Goal: Complete Application Form: Complete application form

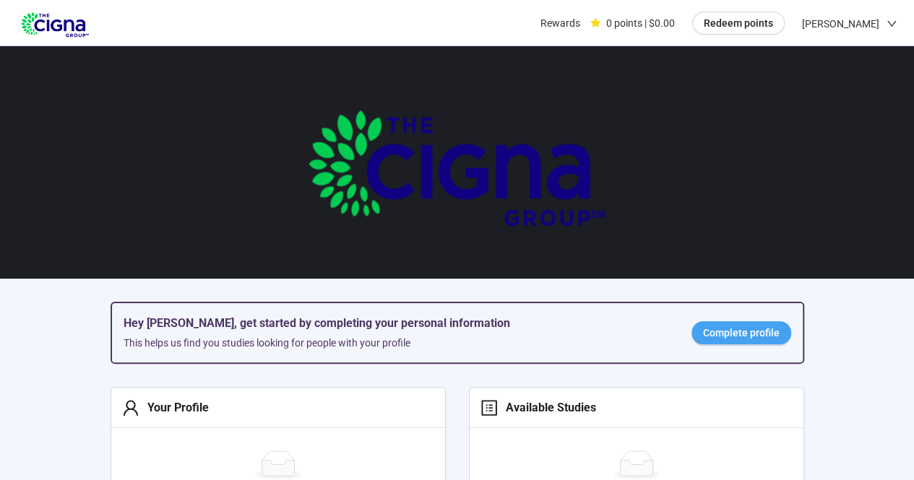
click at [769, 337] on span "Complete profile" at bounding box center [741, 333] width 77 height 16
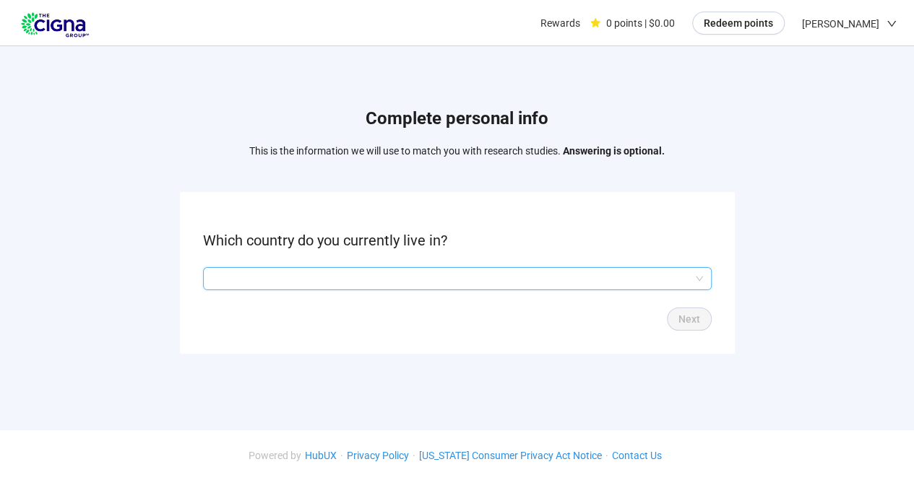
click at [589, 275] on input "search" at bounding box center [457, 279] width 491 height 22
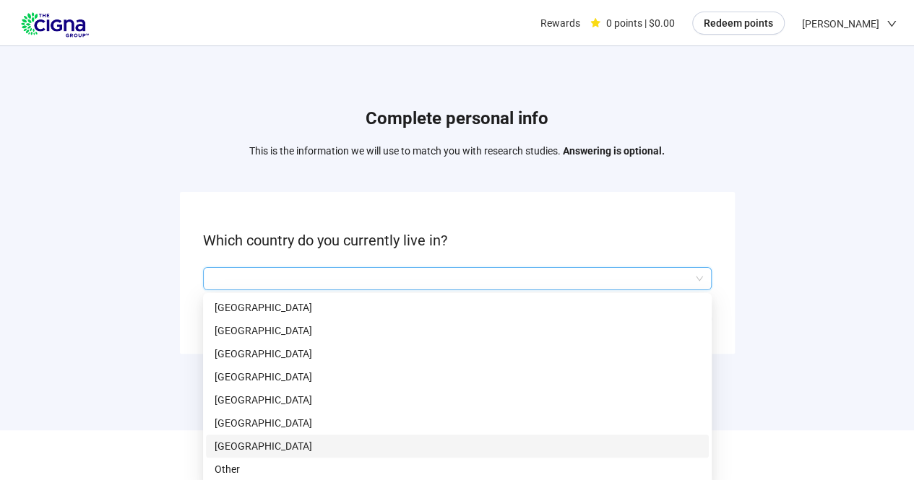
click at [248, 443] on p "[GEOGRAPHIC_DATA]" at bounding box center [458, 447] width 486 height 16
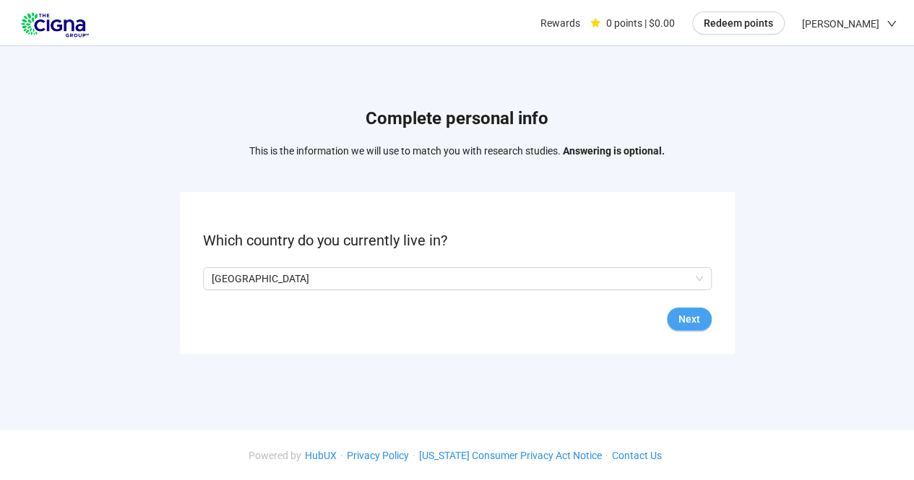
click at [699, 314] on span "Next" at bounding box center [689, 319] width 22 height 16
click at [676, 277] on input "search" at bounding box center [457, 279] width 491 height 22
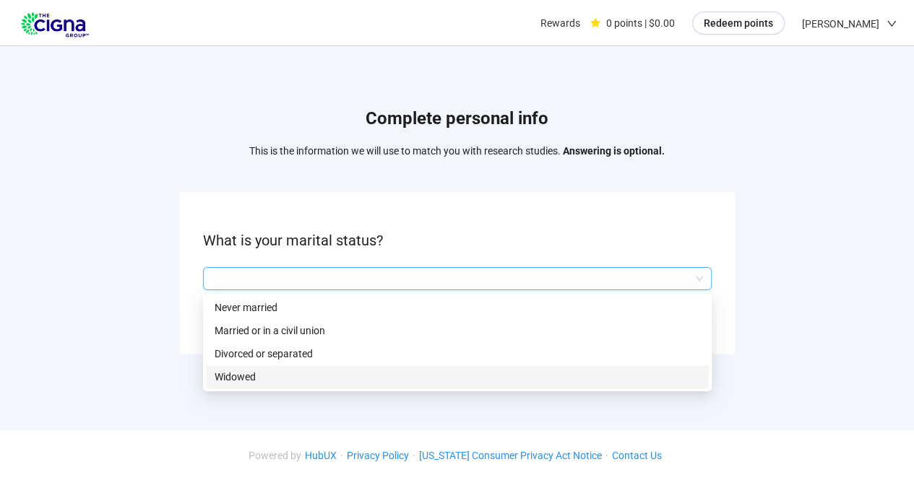
click at [233, 376] on p "Widowed" at bounding box center [458, 377] width 486 height 16
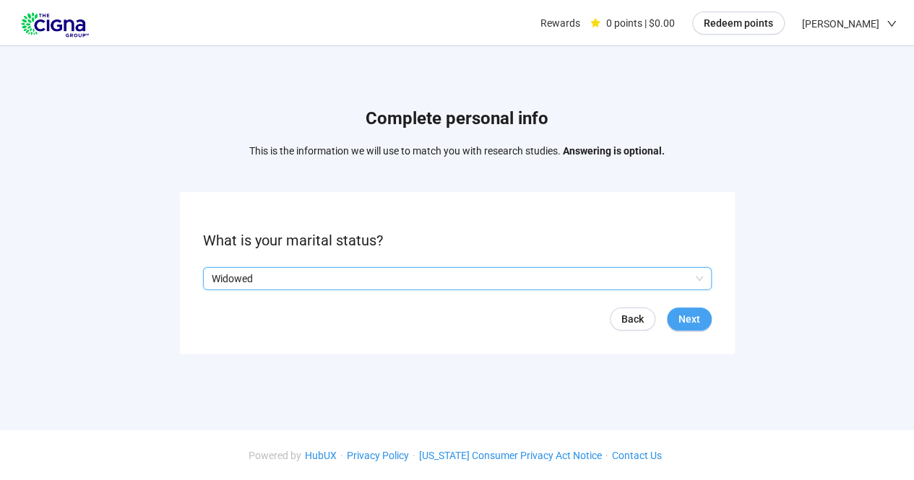
click at [687, 318] on span "Next" at bounding box center [689, 319] width 22 height 16
click at [629, 285] on input "search" at bounding box center [457, 279] width 491 height 22
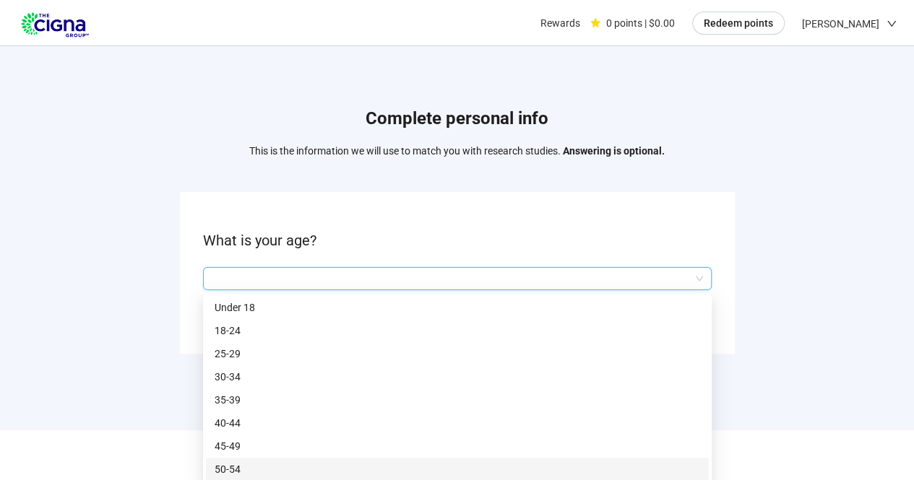
scroll to position [1, 0]
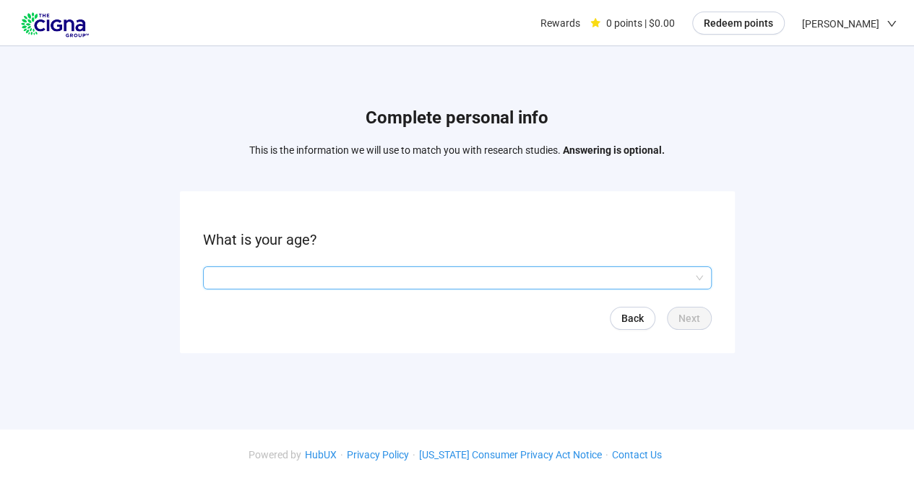
click at [701, 280] on input "search" at bounding box center [457, 278] width 491 height 22
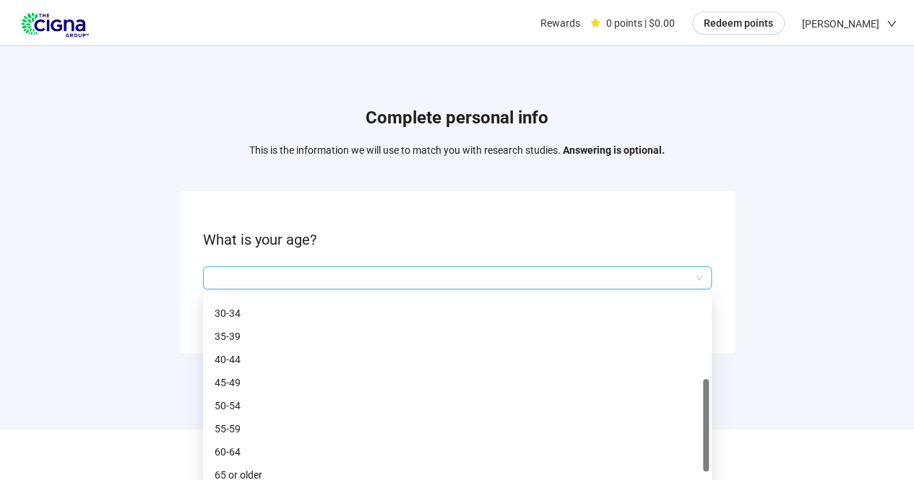
scroll to position [69, 0]
drag, startPoint x: 707, startPoint y: 314, endPoint x: 709, endPoint y: 478, distance: 164.0
click at [709, 478] on div "Q2hhcmFjdGVyaXN0aWNBbnN3ZXJOb2RlOjczNDdkYTZjLTExZjktNDUzMS1hNzY4LThkOTZlOWNiMmM…" at bounding box center [457, 388] width 509 height 191
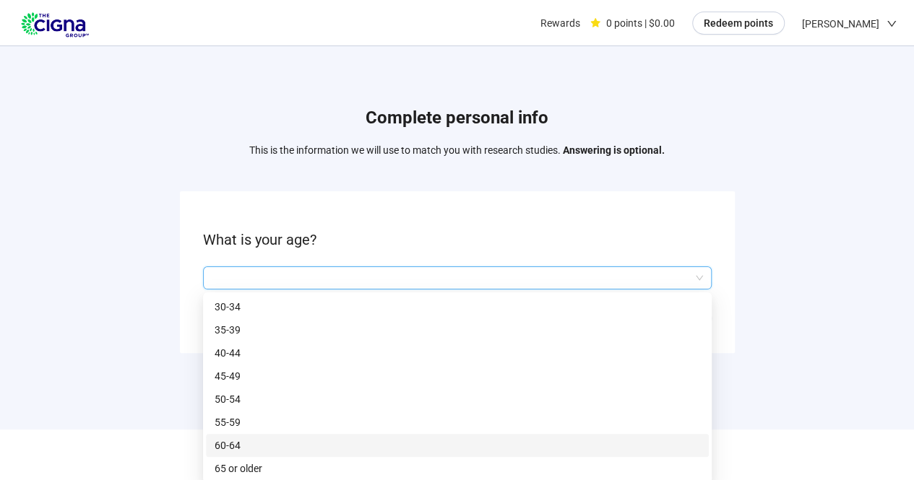
click at [228, 439] on p "60-64" at bounding box center [458, 446] width 486 height 16
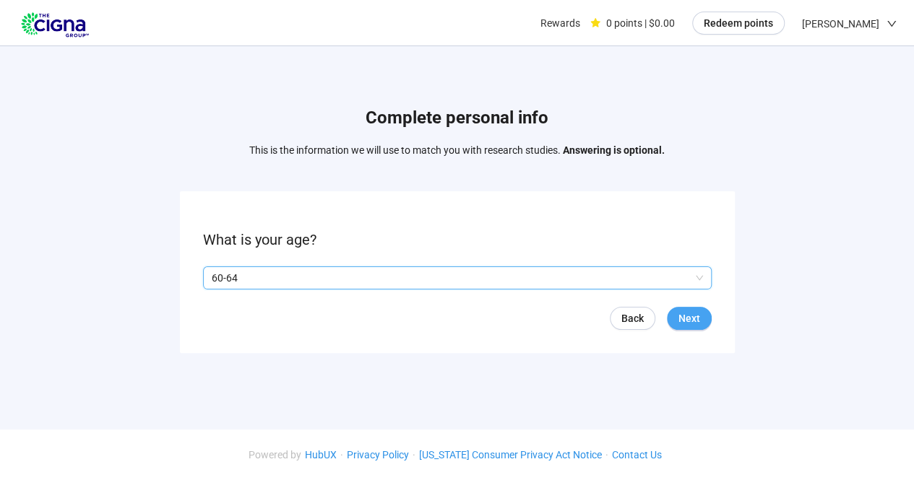
click at [698, 321] on span "Next" at bounding box center [689, 319] width 22 height 16
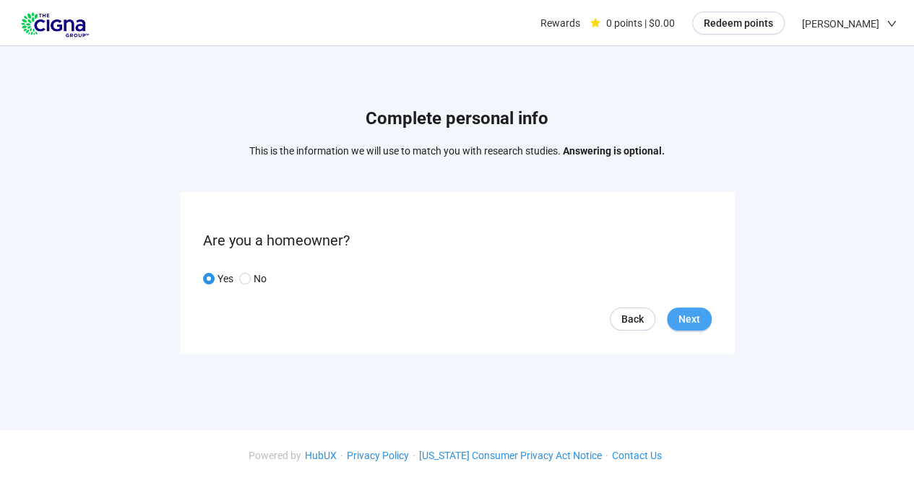
click at [689, 324] on span "Next" at bounding box center [689, 319] width 22 height 16
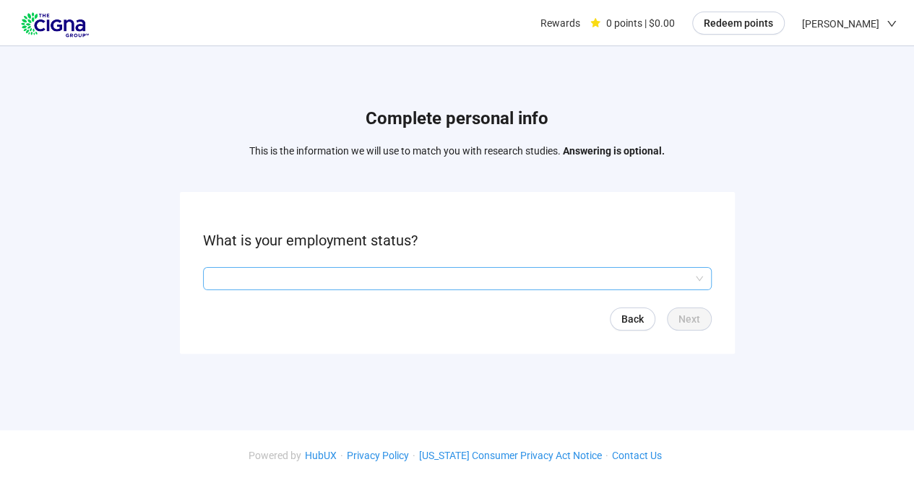
click at [660, 274] on input "search" at bounding box center [457, 279] width 491 height 22
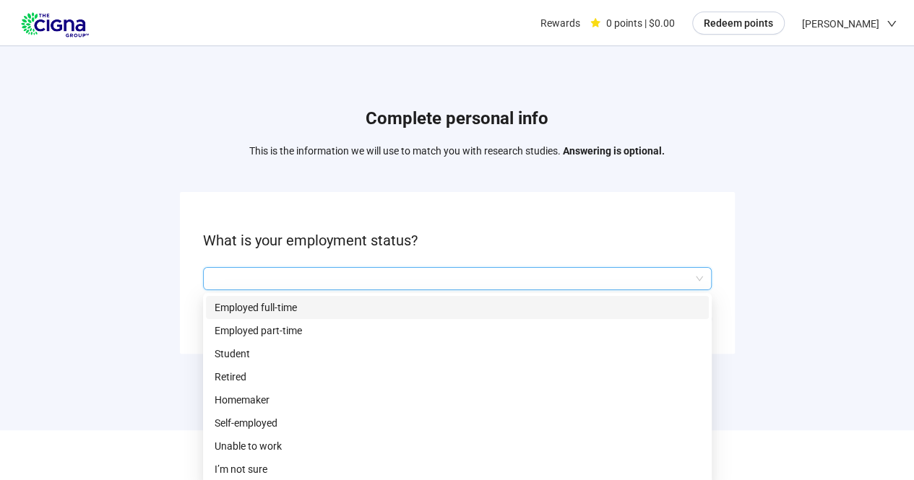
click at [236, 311] on p "Employed full-time" at bounding box center [458, 308] width 486 height 16
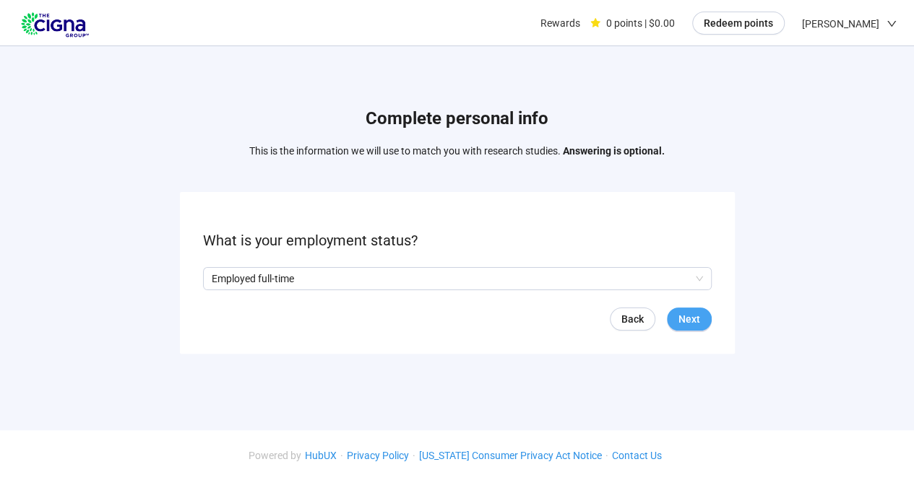
click at [683, 318] on span "Next" at bounding box center [689, 319] width 22 height 16
click at [675, 278] on input "search" at bounding box center [457, 279] width 491 height 22
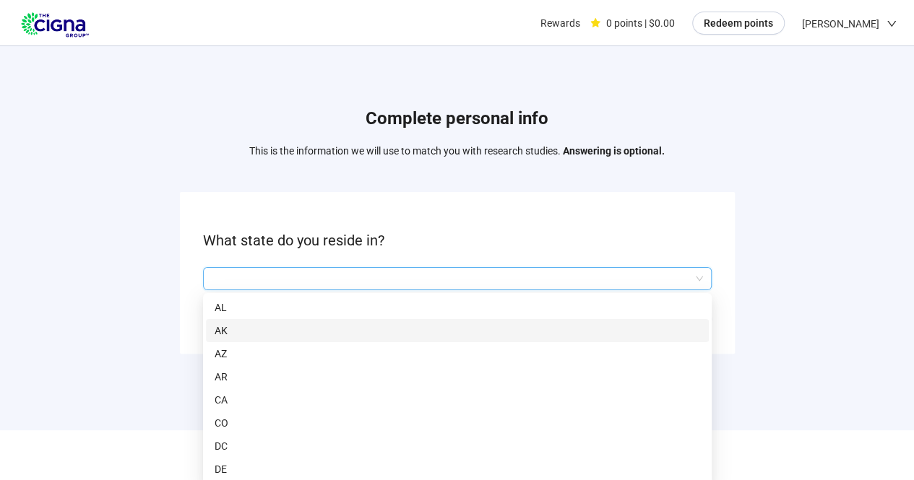
drag, startPoint x: 706, startPoint y: 314, endPoint x: 686, endPoint y: 361, distance: 50.2
click at [686, 361] on div "AL AK AZ AR CA CO DC DE CT [GEOGRAPHIC_DATA]" at bounding box center [457, 411] width 503 height 231
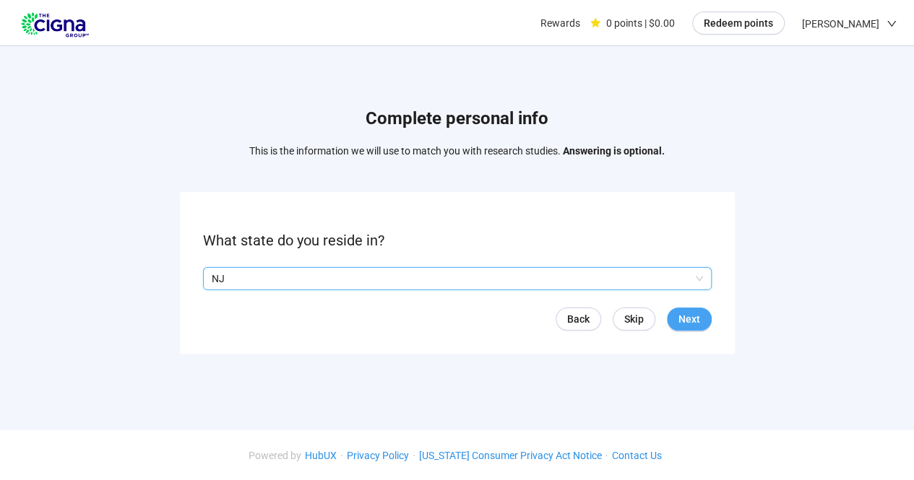
click at [704, 320] on button "Next" at bounding box center [689, 319] width 45 height 23
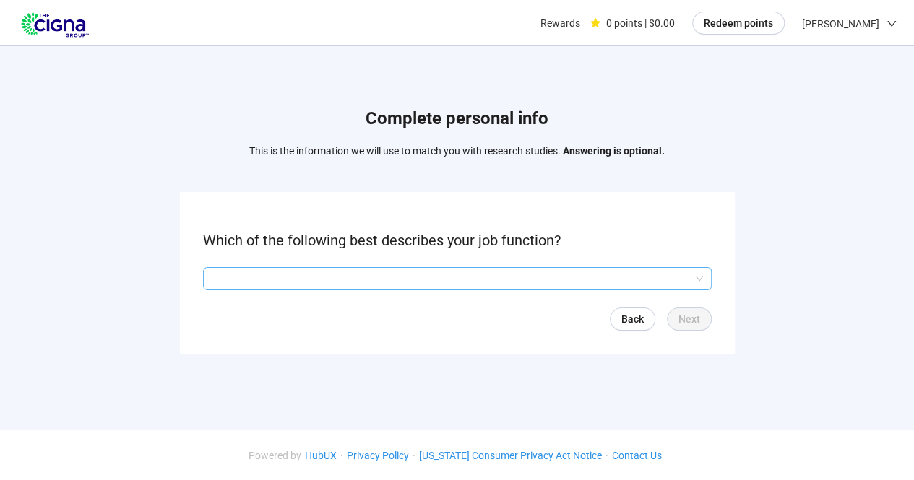
click at [595, 280] on input "search" at bounding box center [457, 279] width 491 height 22
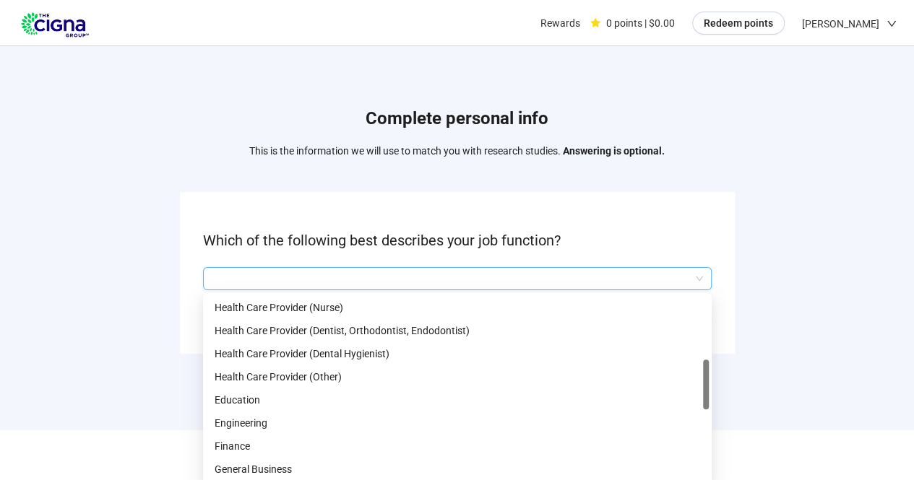
scroll to position [277, 0]
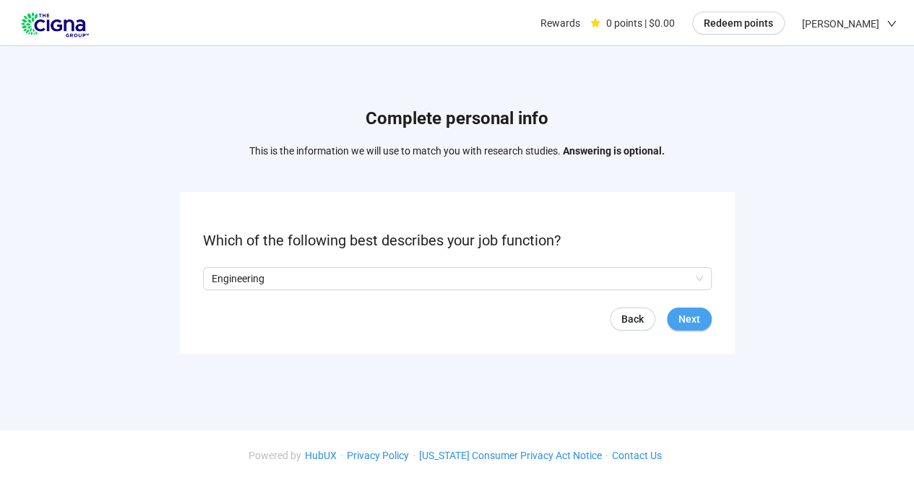
click at [692, 319] on span "Next" at bounding box center [689, 319] width 22 height 16
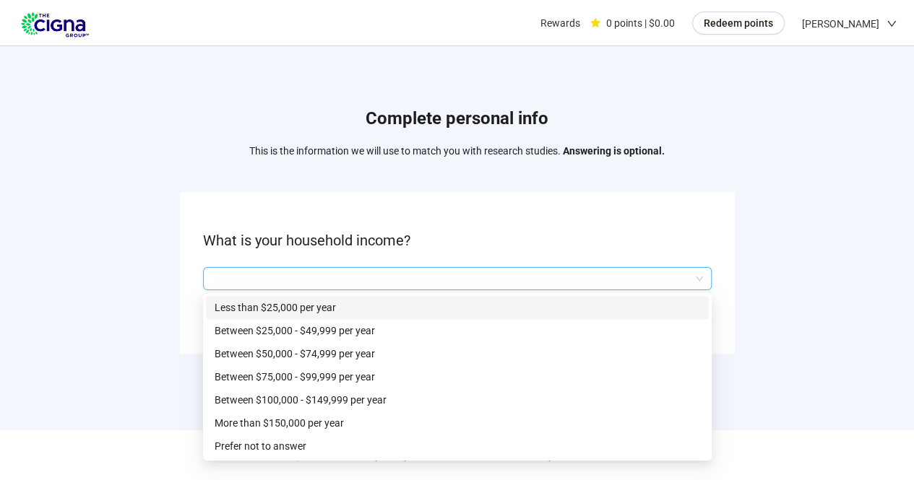
click at [617, 285] on input "search" at bounding box center [457, 279] width 491 height 22
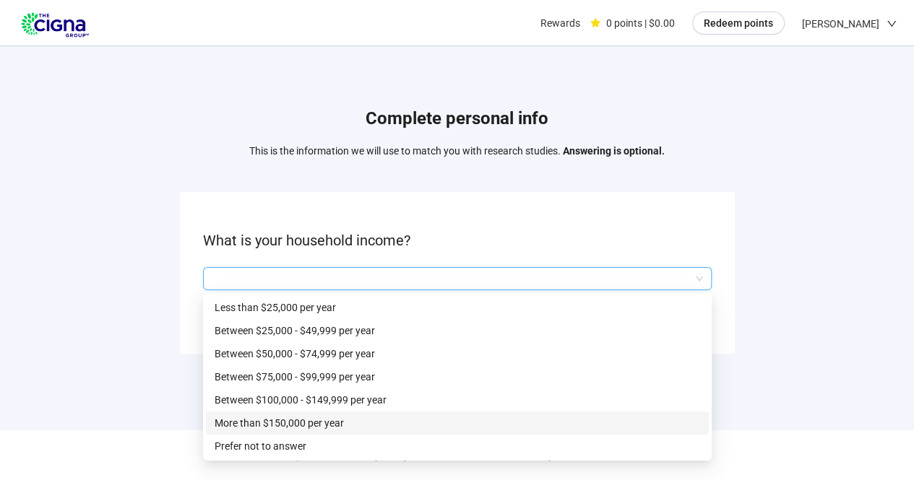
click at [336, 423] on p "More than $150,000 per year" at bounding box center [458, 423] width 486 height 16
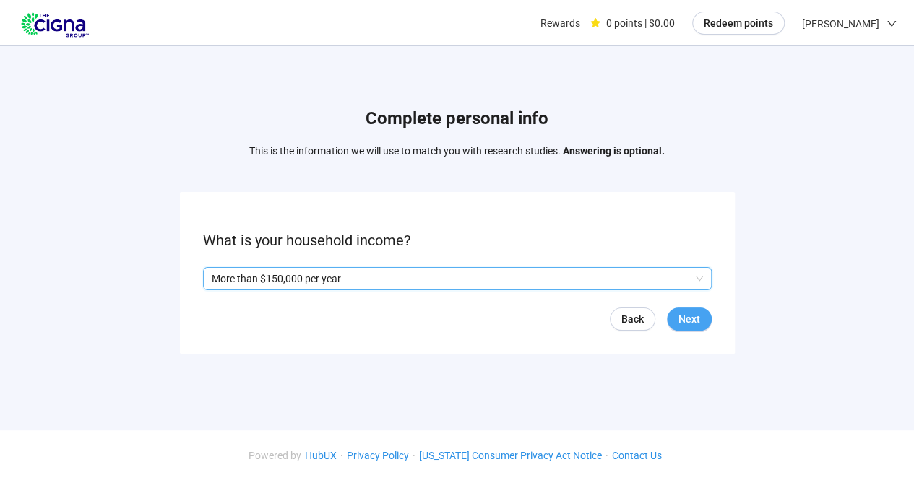
click at [694, 320] on span "Next" at bounding box center [689, 319] width 22 height 16
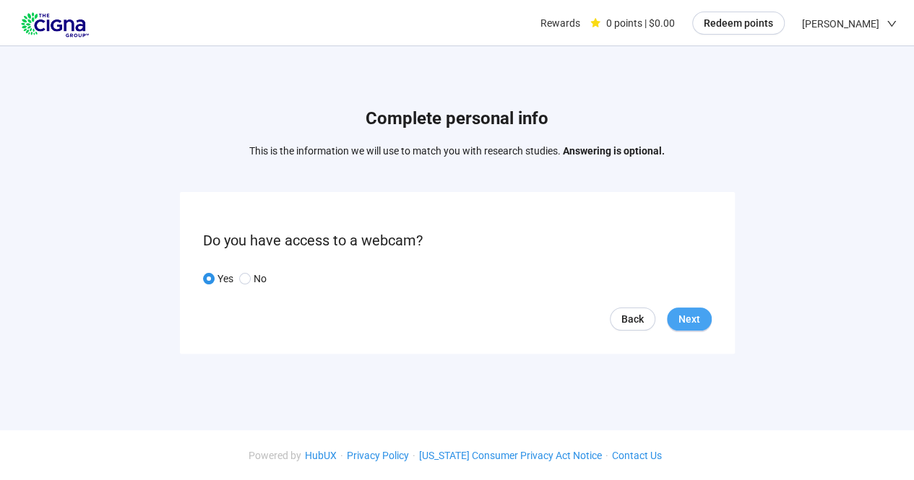
click at [681, 321] on span "Next" at bounding box center [689, 319] width 22 height 16
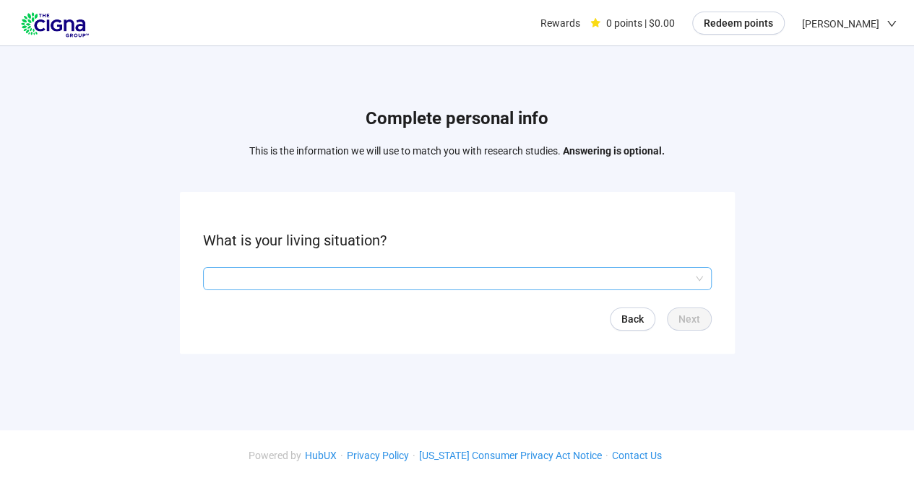
click at [601, 280] on input "search" at bounding box center [457, 279] width 491 height 22
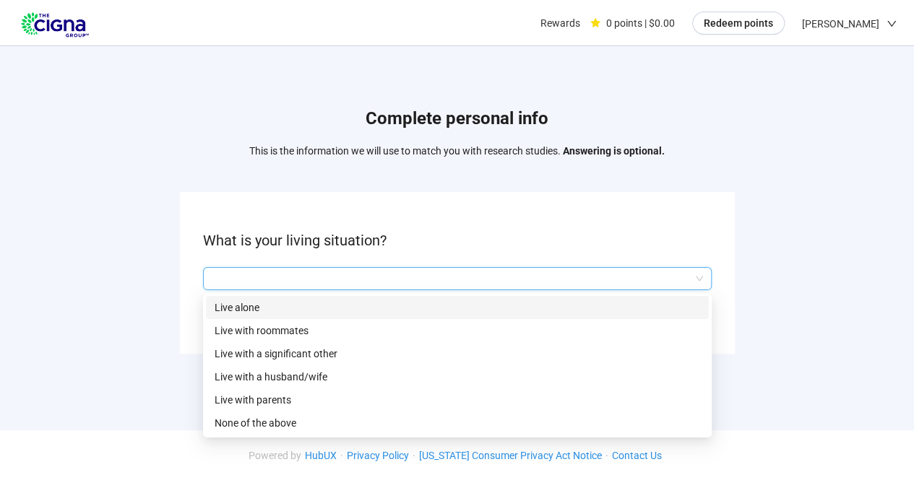
click at [232, 307] on p "Live alone" at bounding box center [458, 308] width 486 height 16
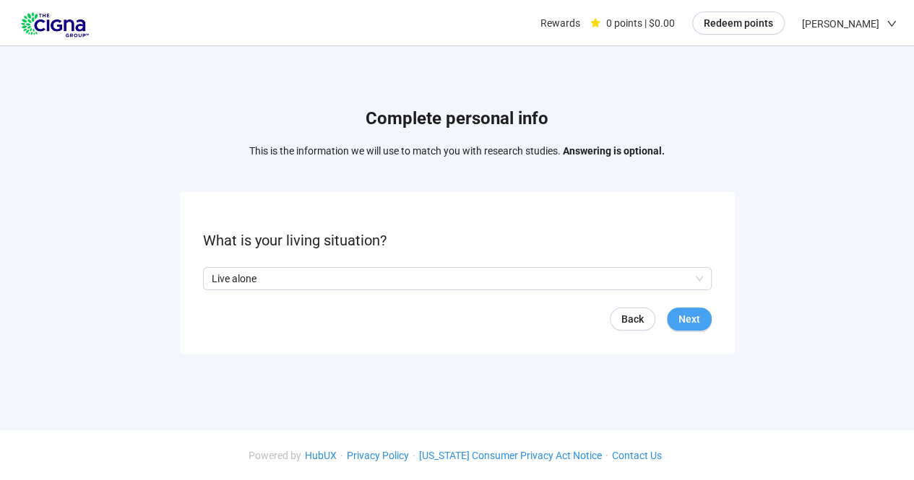
click at [678, 324] on span "Next" at bounding box center [689, 319] width 22 height 16
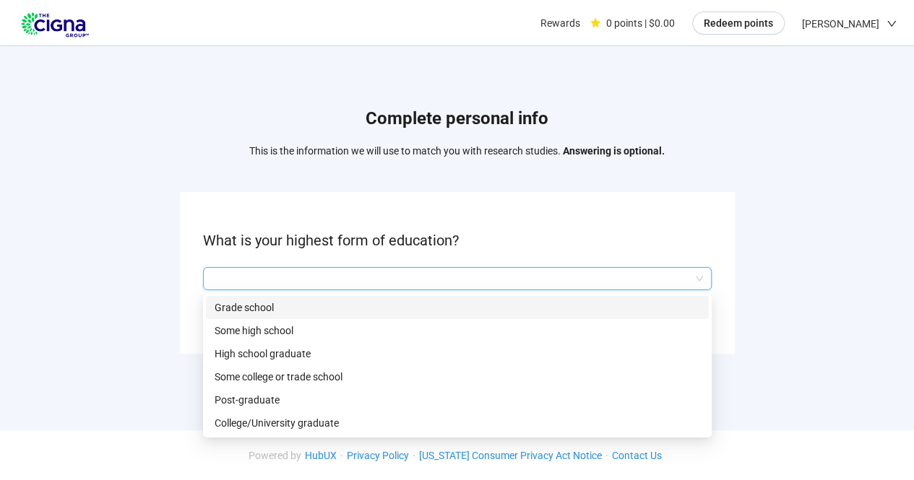
click at [620, 273] on input "search" at bounding box center [457, 279] width 491 height 22
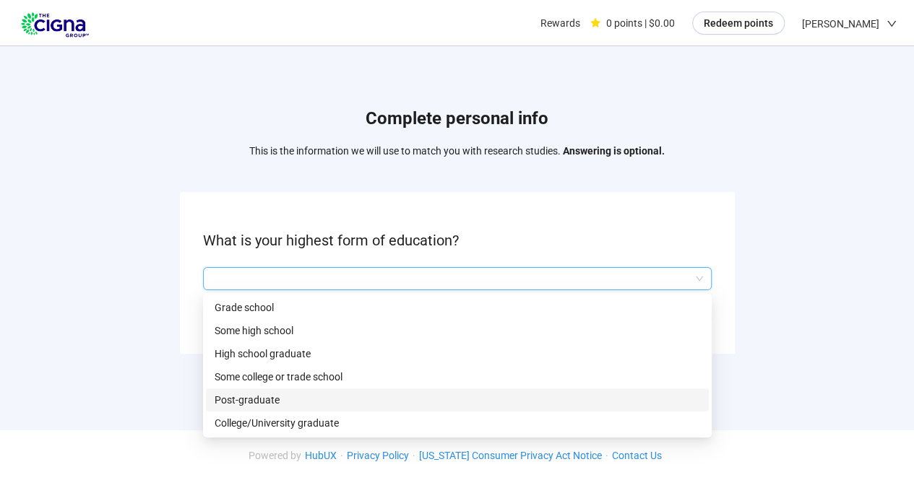
click at [257, 398] on p "Post-graduate" at bounding box center [458, 400] width 486 height 16
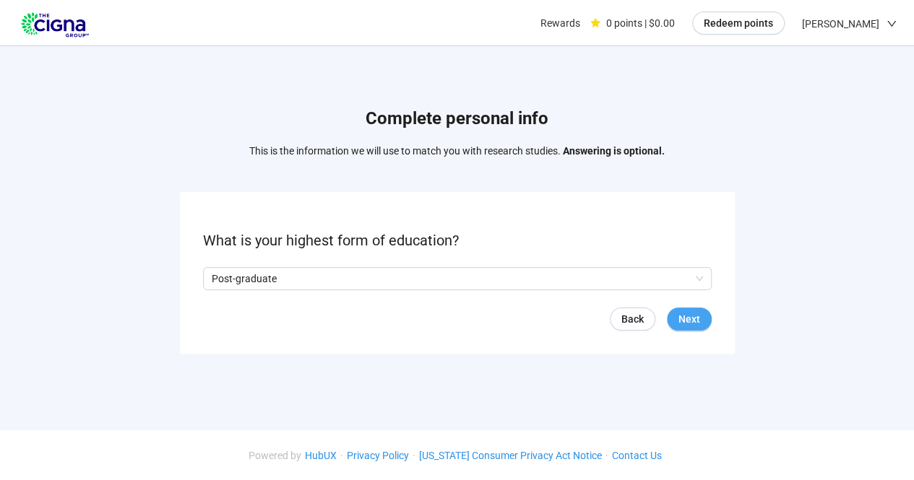
click at [689, 321] on span "Next" at bounding box center [689, 319] width 22 height 16
click at [699, 275] on input "search" at bounding box center [457, 279] width 491 height 22
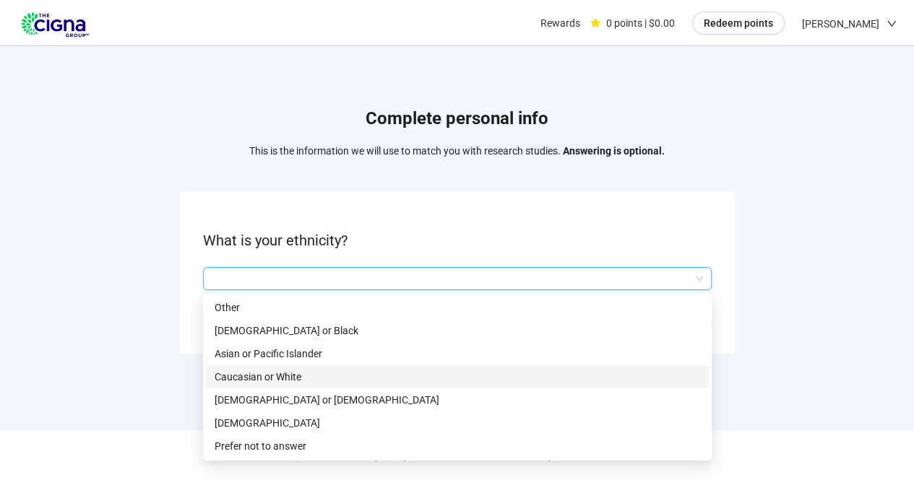
click at [288, 379] on p "Caucasian or White" at bounding box center [458, 377] width 486 height 16
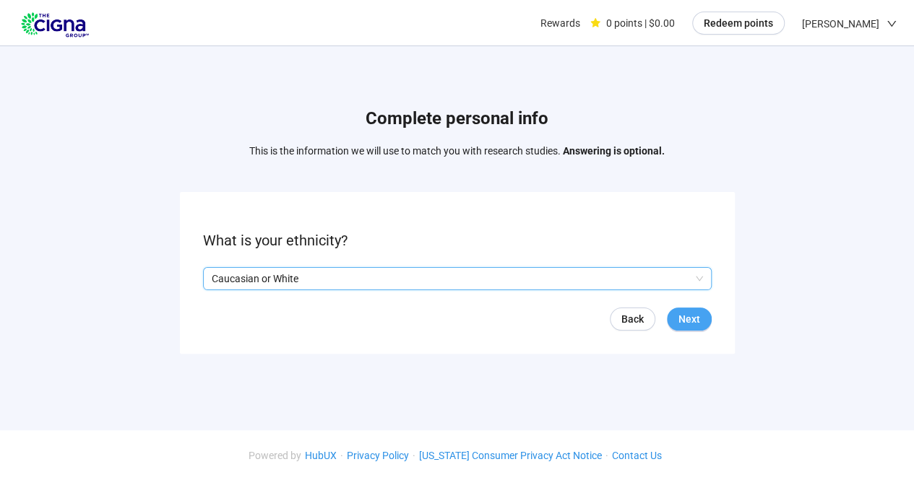
click at [698, 321] on span "Next" at bounding box center [689, 319] width 22 height 16
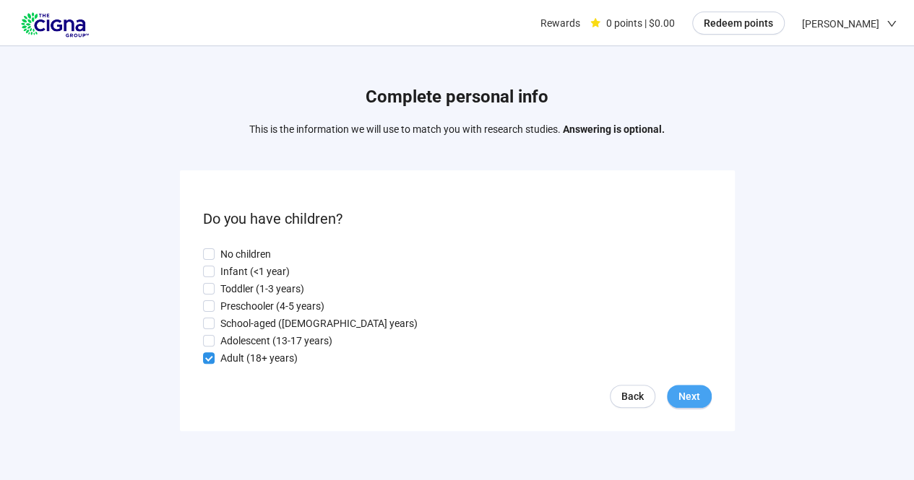
click at [681, 398] on span "Next" at bounding box center [689, 397] width 22 height 16
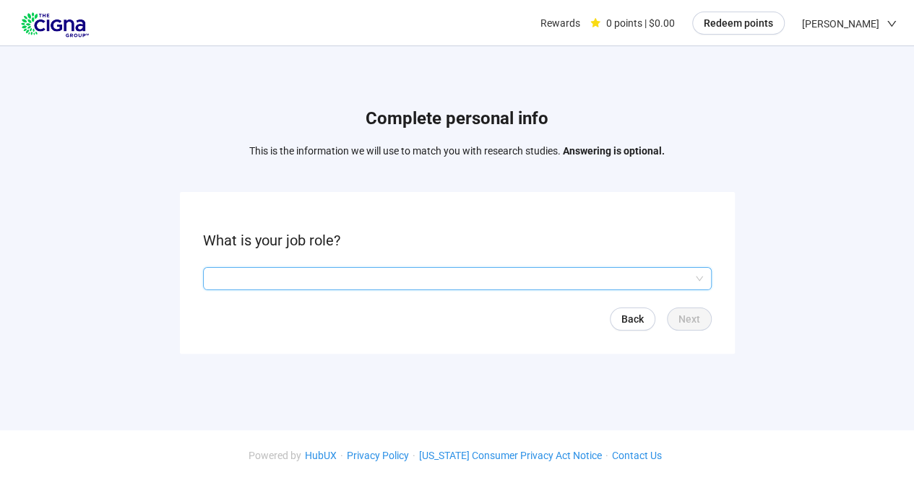
click at [660, 277] on input "search" at bounding box center [457, 279] width 491 height 22
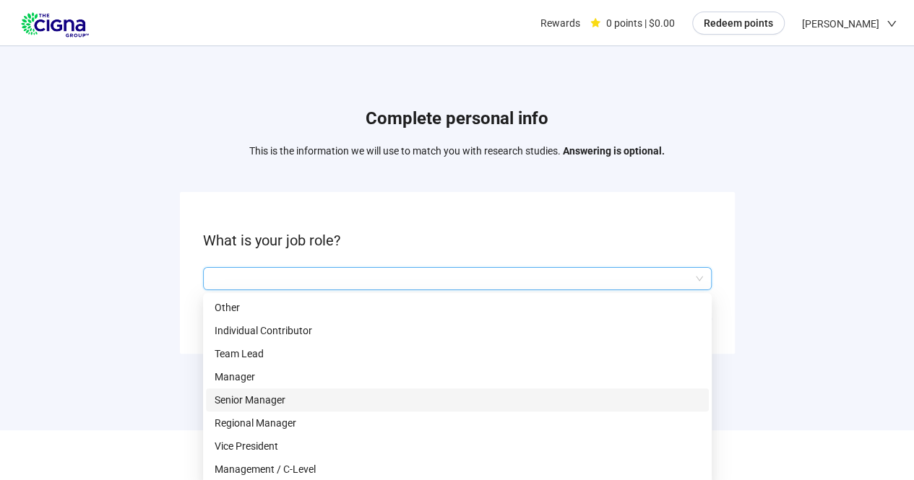
click at [358, 405] on p "Senior Manager" at bounding box center [458, 400] width 486 height 16
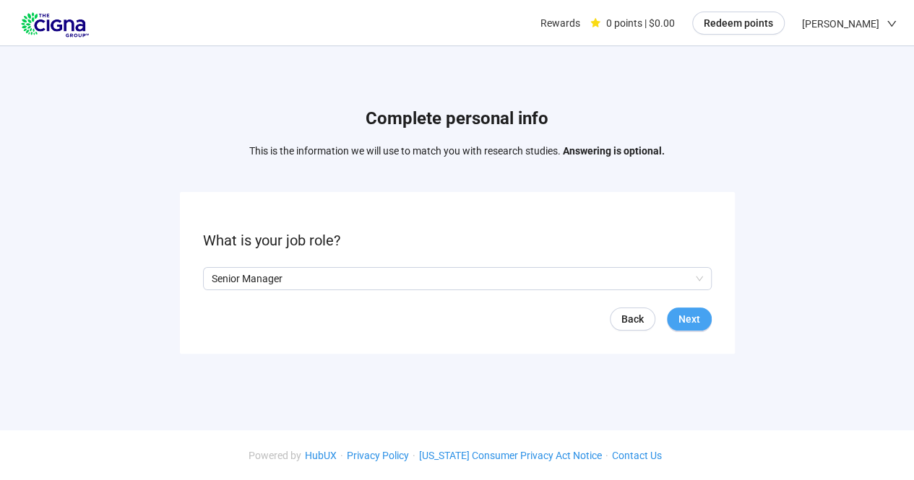
click at [695, 321] on span "Next" at bounding box center [689, 319] width 22 height 16
click at [673, 282] on input "search" at bounding box center [457, 279] width 491 height 22
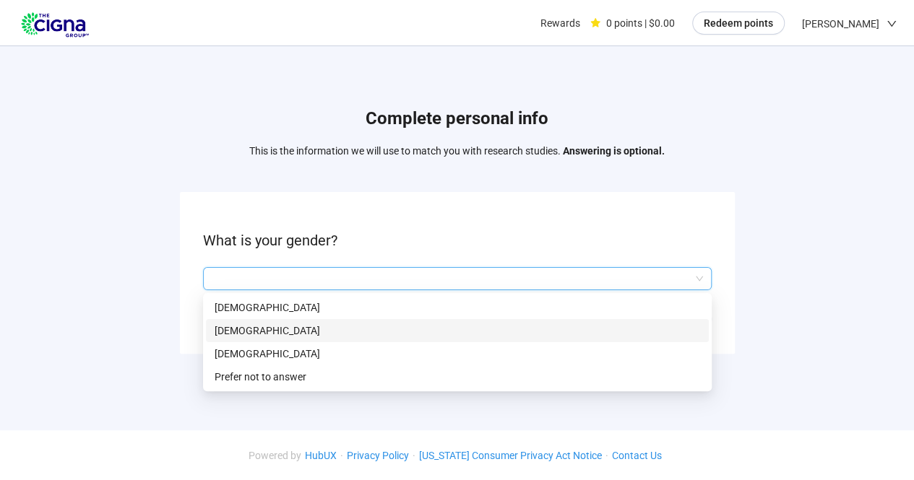
click at [616, 329] on p "[DEMOGRAPHIC_DATA]" at bounding box center [458, 331] width 486 height 16
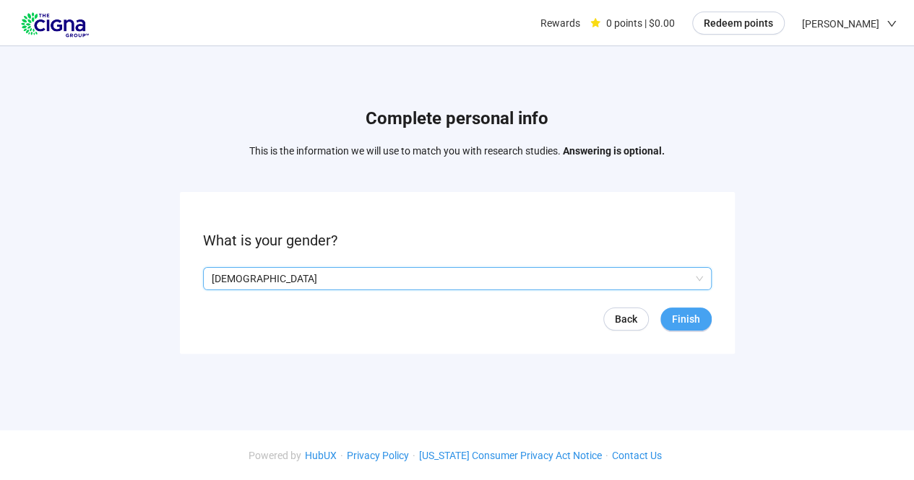
click at [688, 324] on span "Finish" at bounding box center [686, 319] width 28 height 16
